Goal: Transaction & Acquisition: Obtain resource

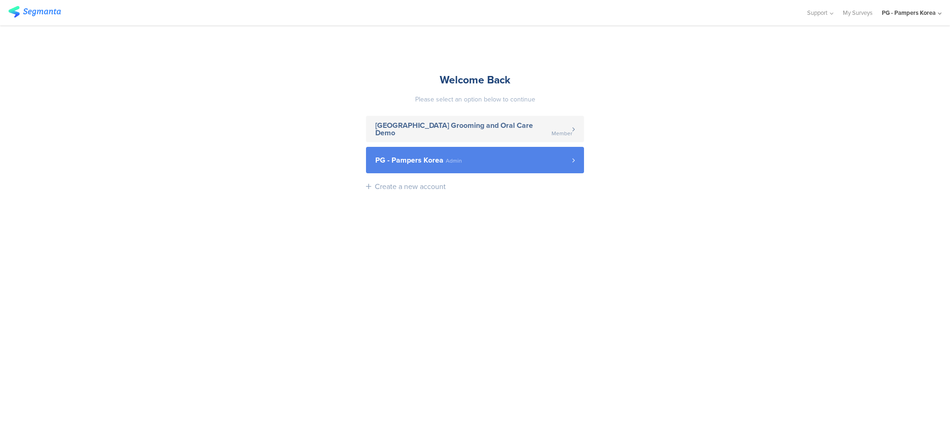
click at [492, 169] on link "PG - Pampers Korea Admin" at bounding box center [475, 160] width 218 height 26
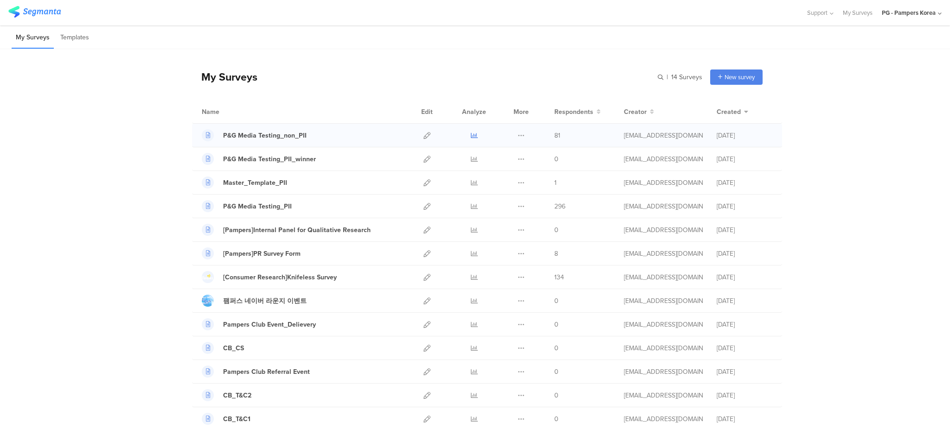
click at [471, 134] on icon at bounding box center [474, 135] width 7 height 7
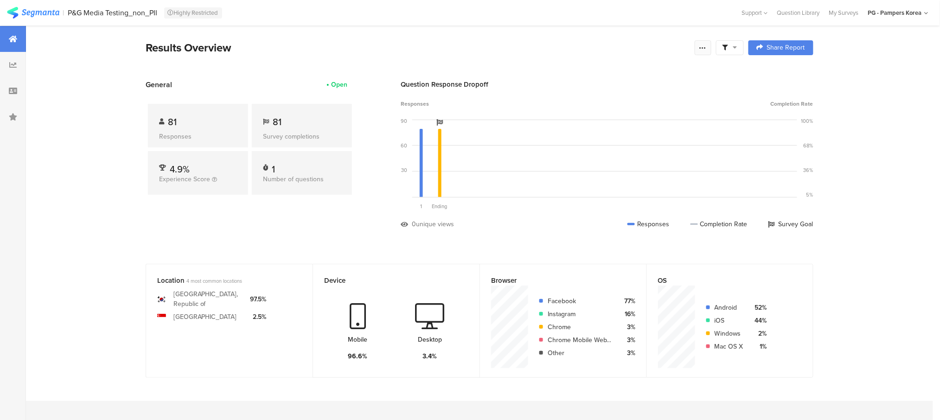
click at [707, 48] on icon at bounding box center [702, 47] width 7 height 7
click at [625, 142] on span "Export Results" at bounding box center [608, 141] width 42 height 10
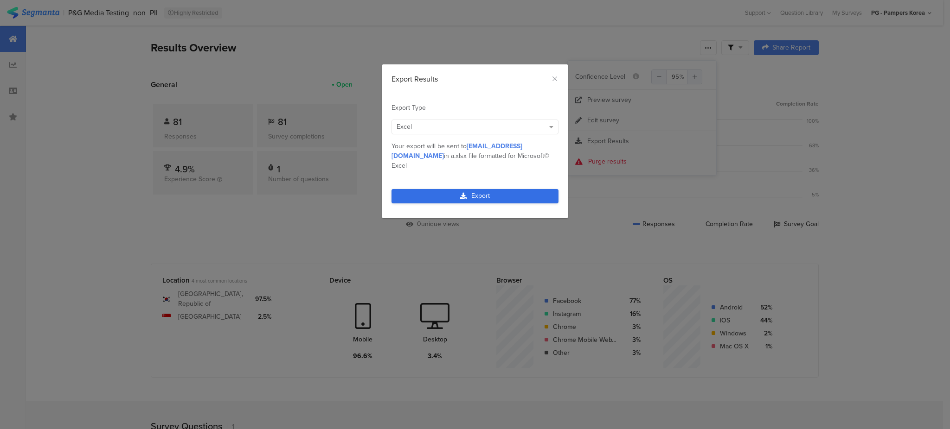
click at [522, 189] on link "Export" at bounding box center [474, 196] width 167 height 14
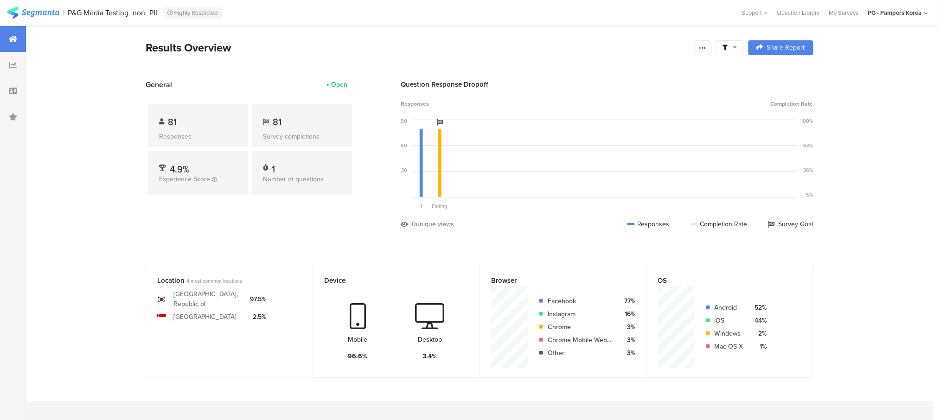
click at [56, 14] on img at bounding box center [33, 13] width 52 height 12
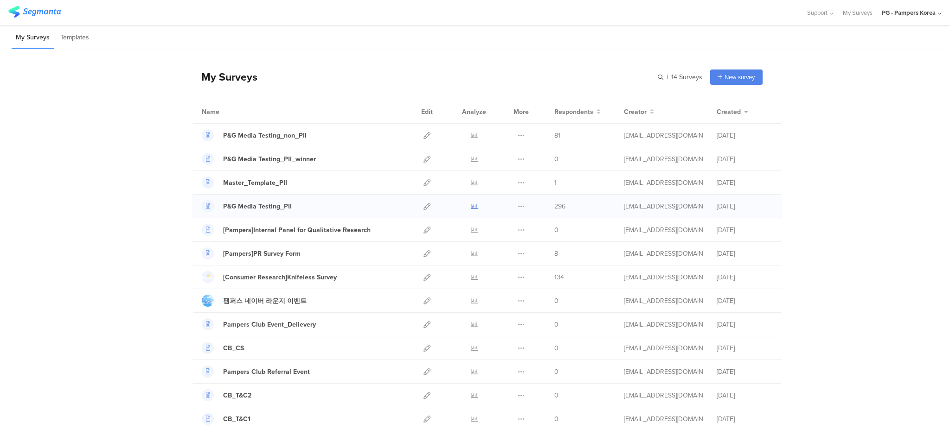
click at [471, 204] on icon at bounding box center [474, 206] width 7 height 7
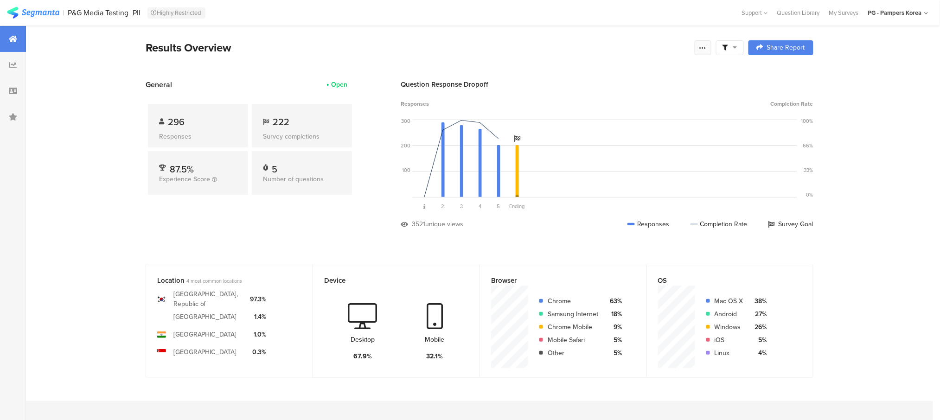
click at [707, 45] on icon at bounding box center [702, 47] width 7 height 7
click at [603, 138] on span "Export Results" at bounding box center [608, 141] width 42 height 10
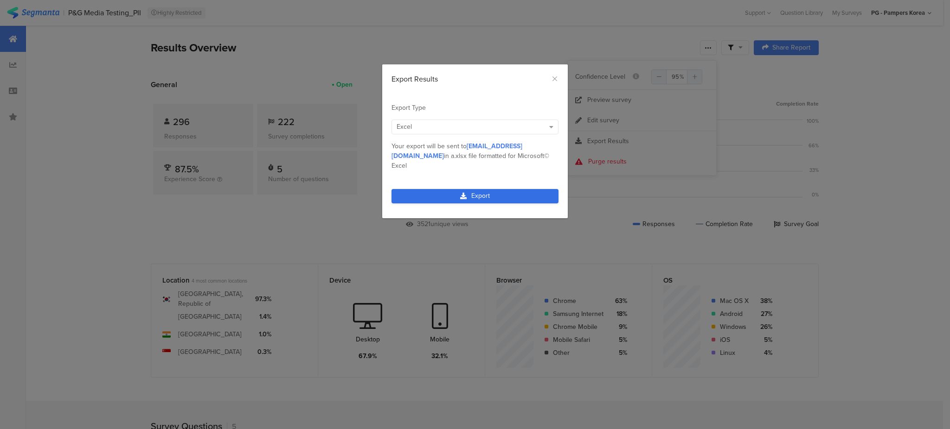
click at [502, 189] on link "Export" at bounding box center [474, 196] width 167 height 14
